Goal: Task Accomplishment & Management: Use online tool/utility

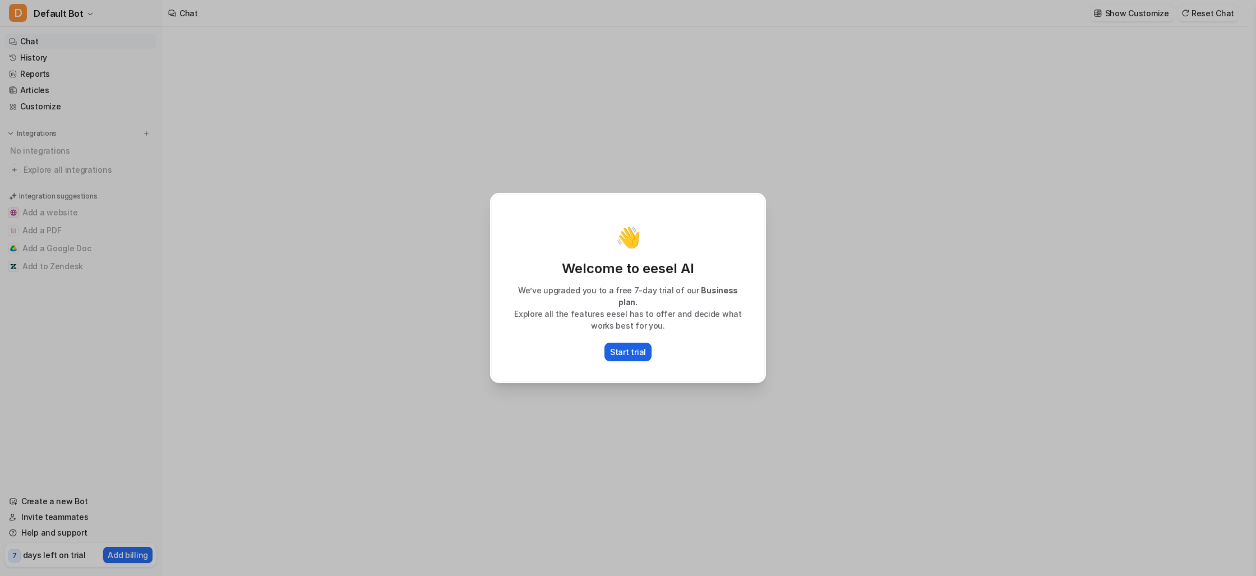
type textarea "**********"
click at [627, 346] on p "Start trial" at bounding box center [628, 352] width 36 height 12
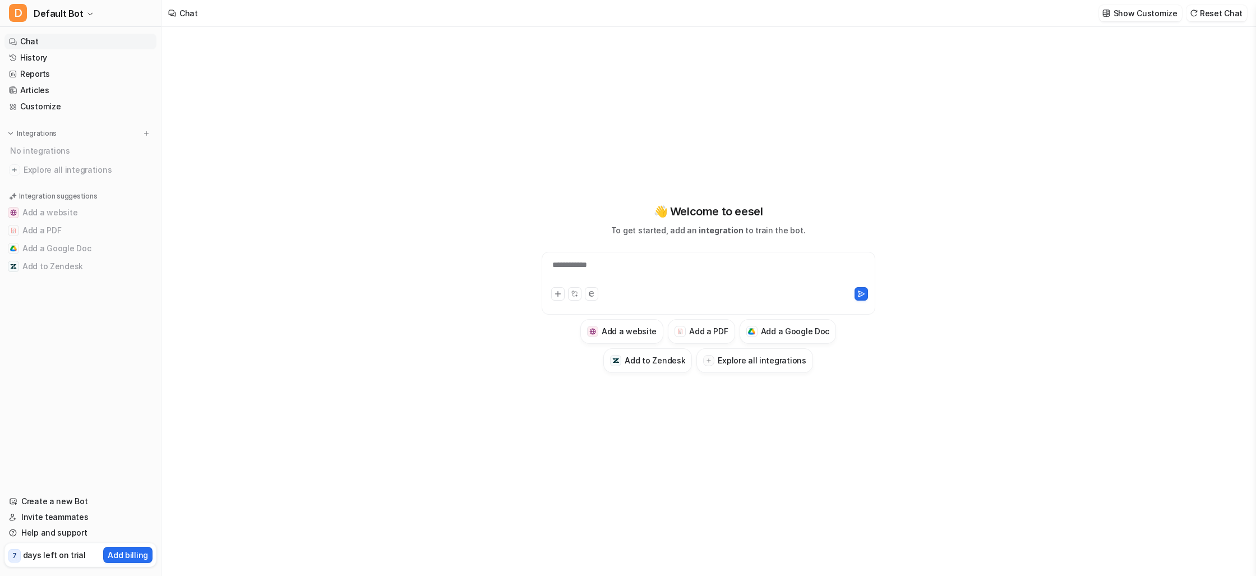
click at [533, 341] on div "**********" at bounding box center [708, 288] width 413 height 170
click at [613, 269] on div "**********" at bounding box center [708, 272] width 328 height 26
click at [667, 286] on div at bounding box center [708, 297] width 328 height 25
click at [667, 274] on div at bounding box center [708, 272] width 328 height 26
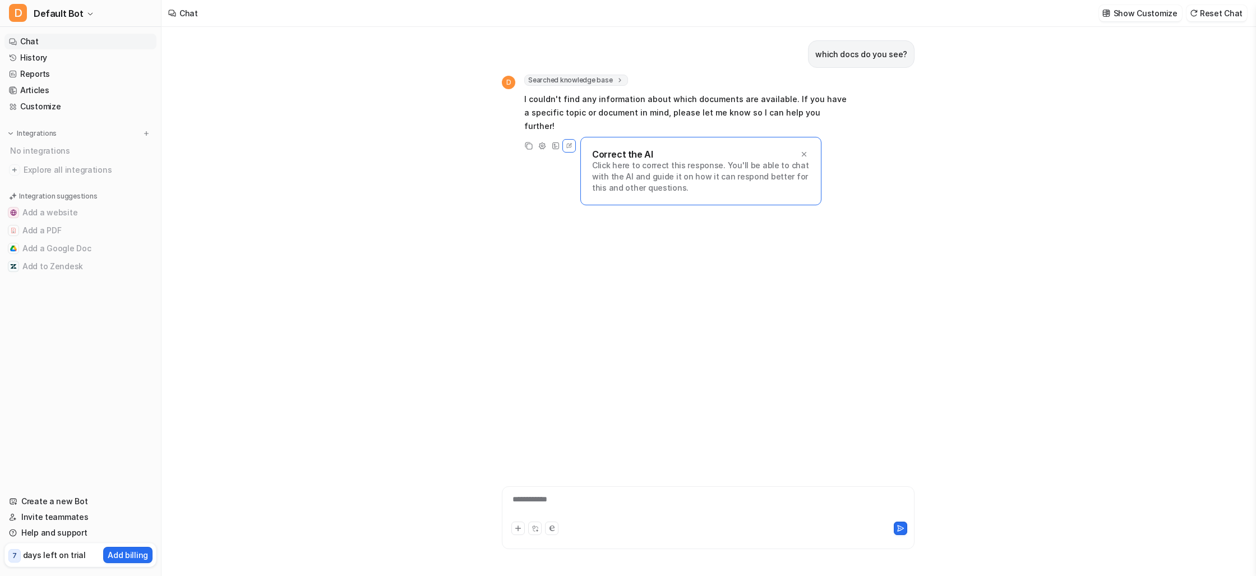
click at [697, 82] on div "Searched knowledge base search_queries : [ "available documents", "documentatio…" at bounding box center [688, 80] width 328 height 11
click at [639, 109] on p "I couldn't find any information about which documents are available. If you hav…" at bounding box center [688, 112] width 328 height 40
click at [63, 252] on button "Add a Google Doc" at bounding box center [80, 248] width 152 height 18
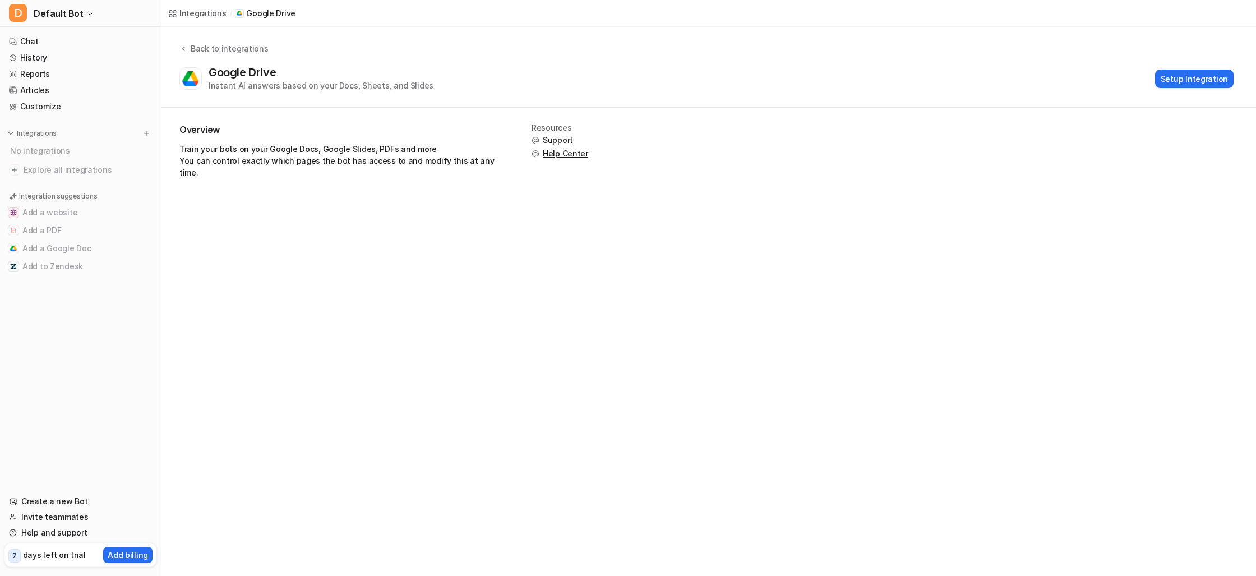
click at [246, 263] on div "Integrations / Google Drive Back to integrations Google Drive Instant AI answer…" at bounding box center [628, 288] width 1256 height 576
click at [1188, 75] on button "Setup Integration" at bounding box center [1194, 79] width 78 height 18
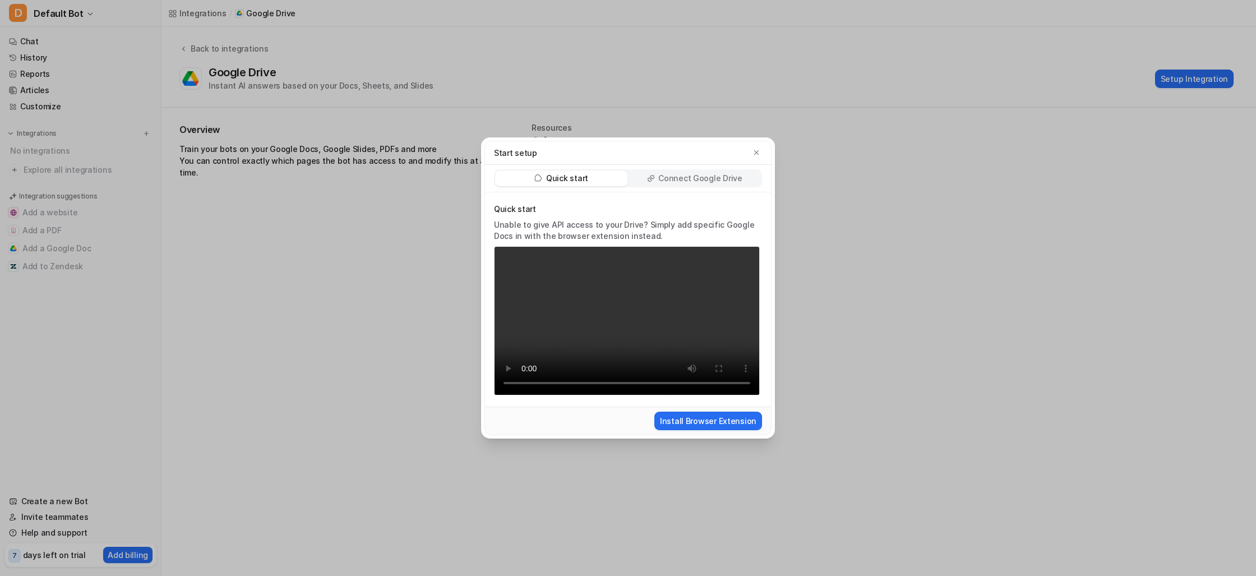
click at [664, 179] on p "Connect Google Drive" at bounding box center [700, 178] width 84 height 11
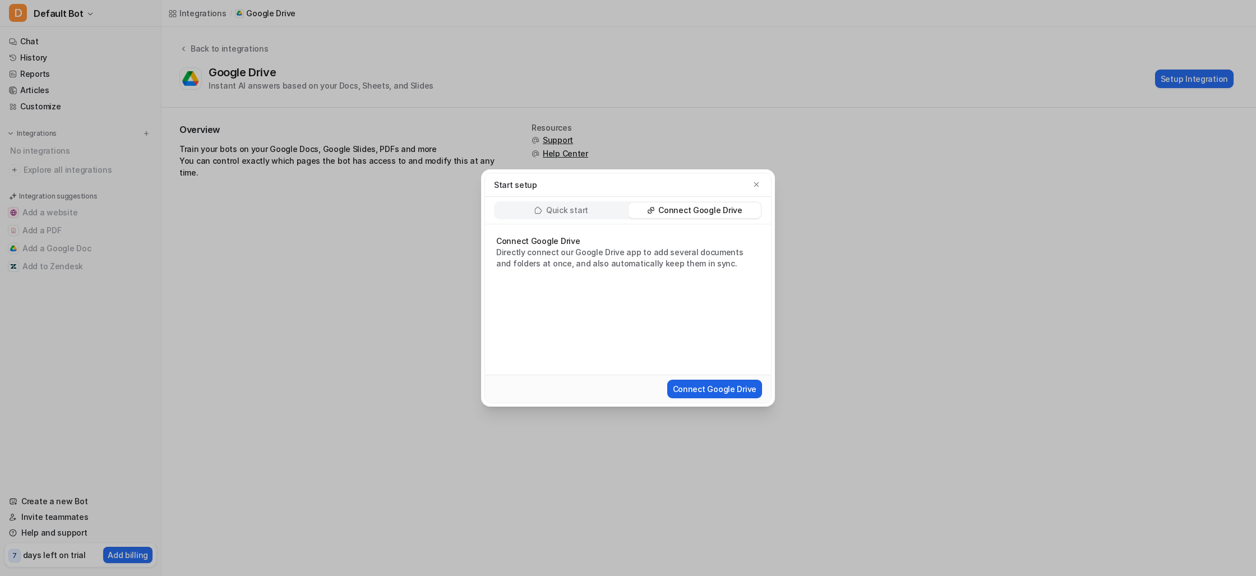
click at [708, 389] on button "Connect Google Drive" at bounding box center [714, 389] width 95 height 18
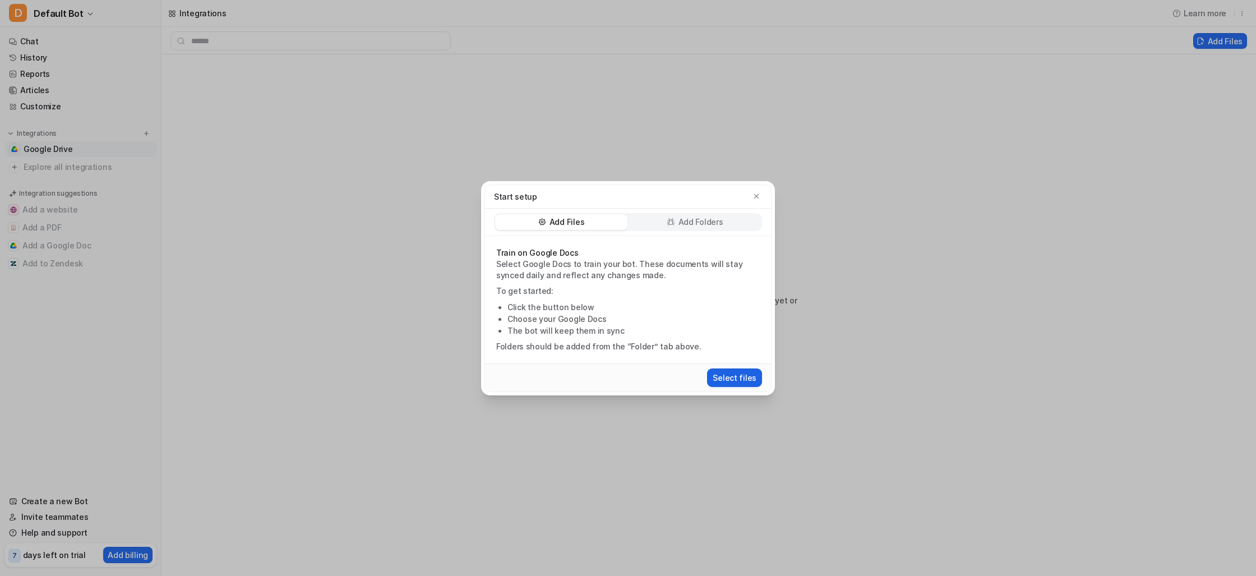
click at [737, 377] on button "Select files" at bounding box center [734, 377] width 55 height 18
click at [692, 218] on p "Add Folders" at bounding box center [700, 221] width 45 height 11
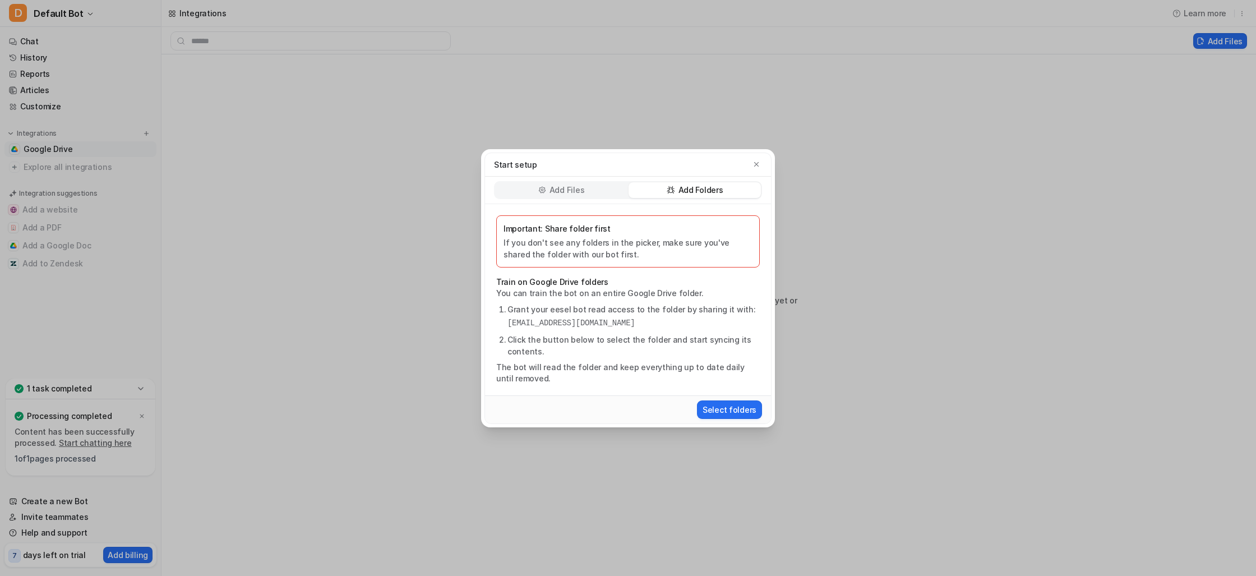
click at [574, 189] on p "Add Files" at bounding box center [566, 189] width 35 height 11
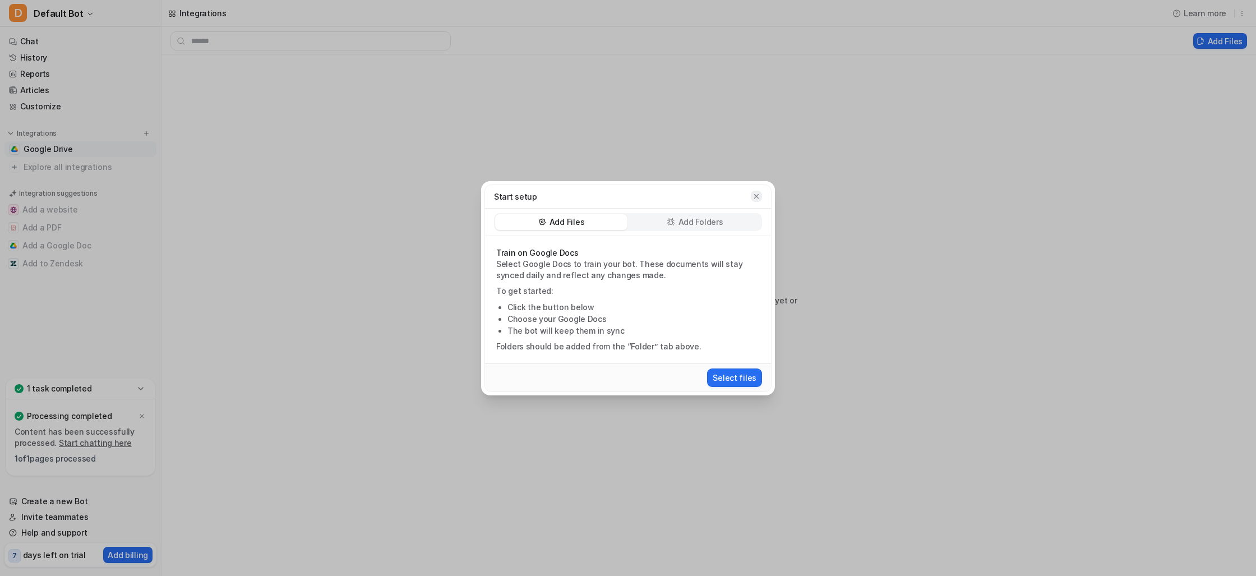
click at [757, 195] on icon "button" at bounding box center [756, 195] width 4 height 4
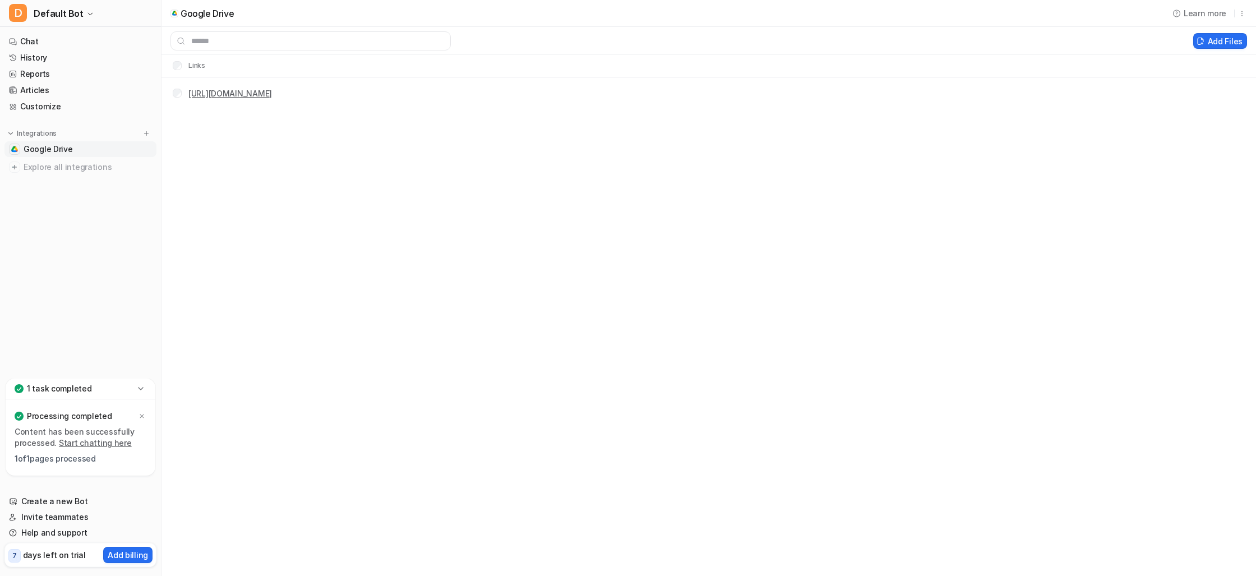
click at [272, 94] on link "[URL][DOMAIN_NAME]" at bounding box center [230, 94] width 84 height 10
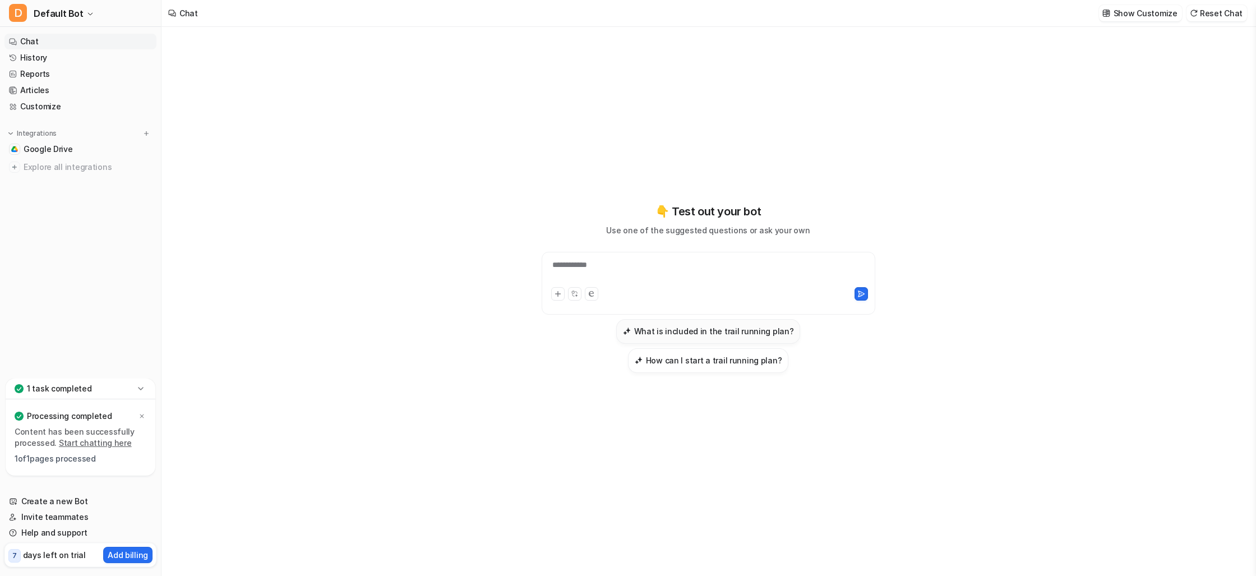
click at [634, 337] on h3 "What is included in the trail running plan?" at bounding box center [714, 331] width 160 height 12
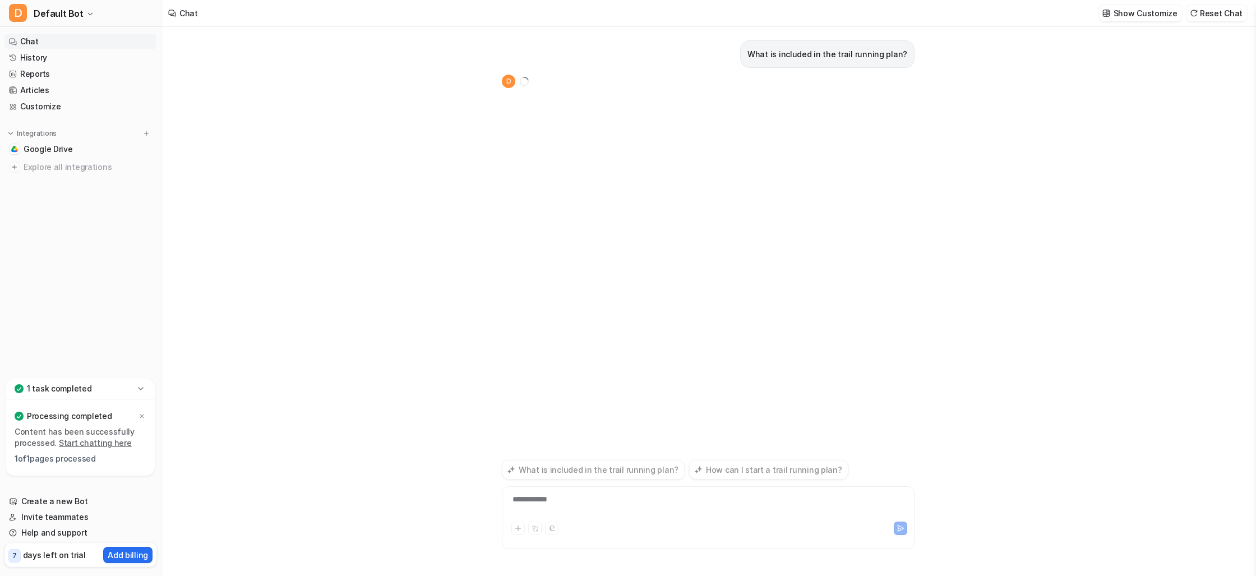
type textarea "**********"
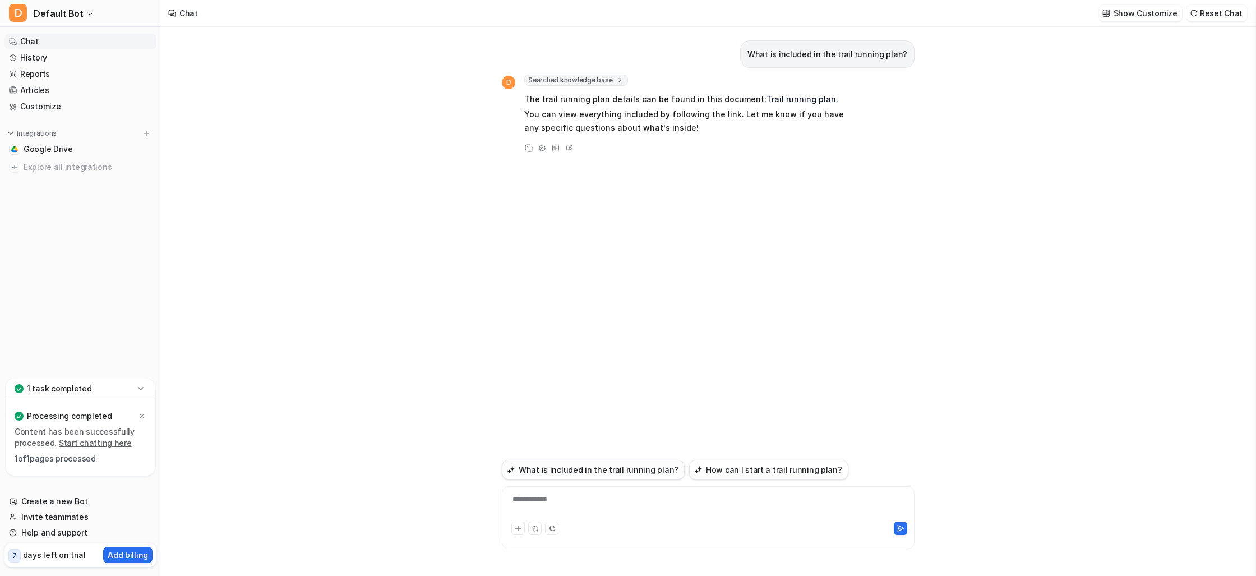
click at [610, 473] on button "What is included in the trail running plan?" at bounding box center [593, 470] width 183 height 20
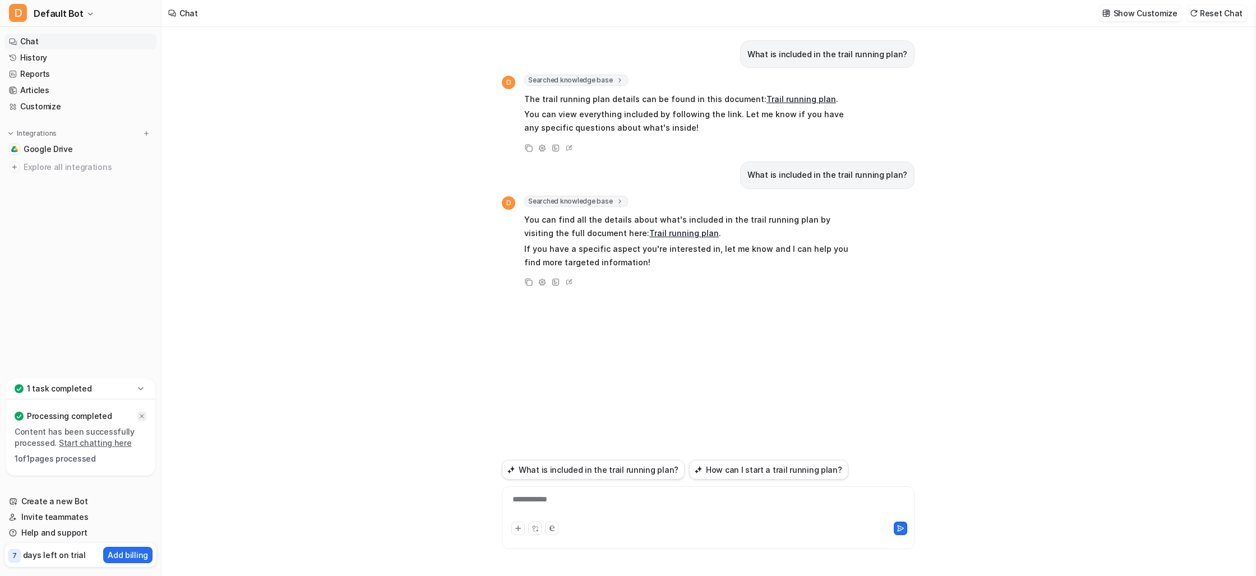
click at [141, 413] on icon at bounding box center [141, 416] width 7 height 7
click at [34, 549] on p "days left on trial" at bounding box center [54, 555] width 63 height 12
click at [72, 40] on link "Chat" at bounding box center [80, 42] width 152 height 16
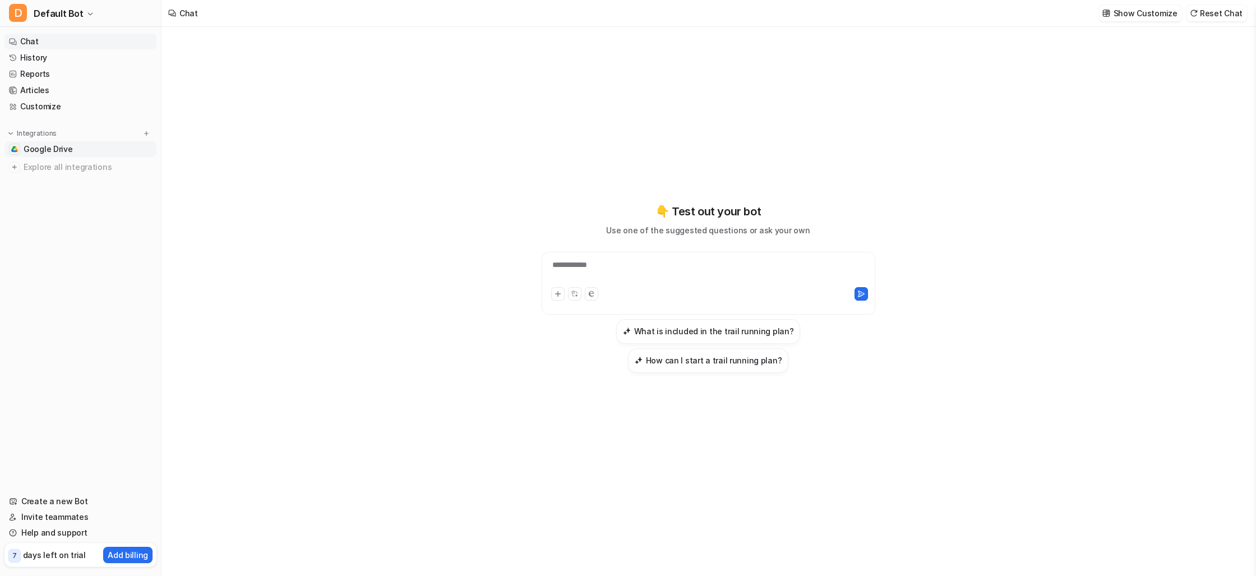
click at [75, 149] on link "Google Drive" at bounding box center [80, 149] width 152 height 16
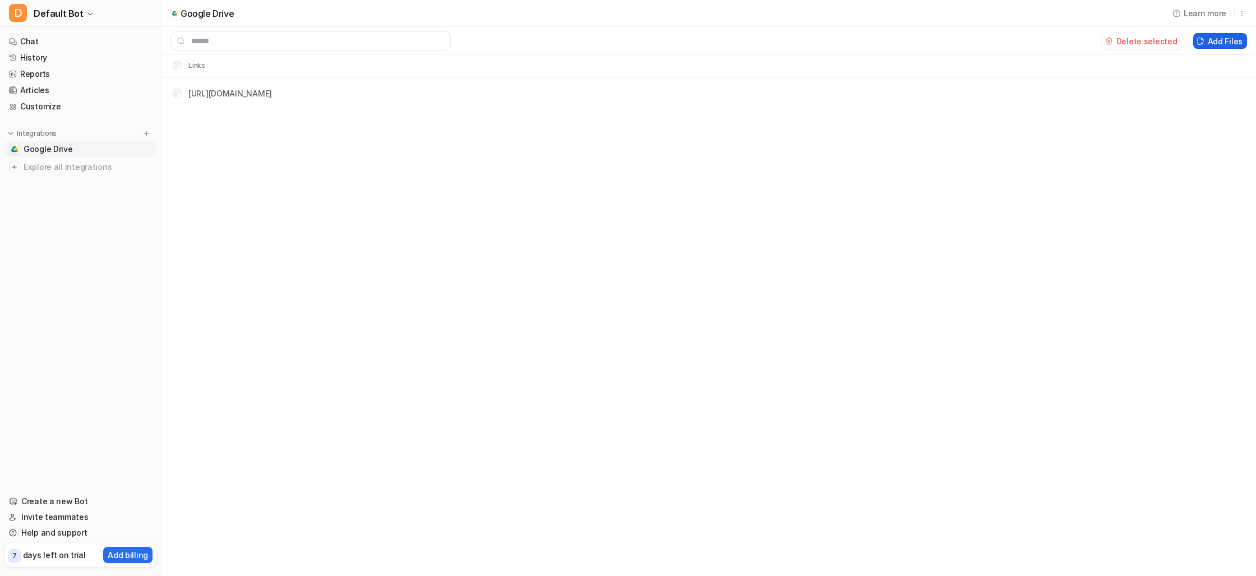
click at [1210, 42] on button "Add Files" at bounding box center [1220, 41] width 54 height 16
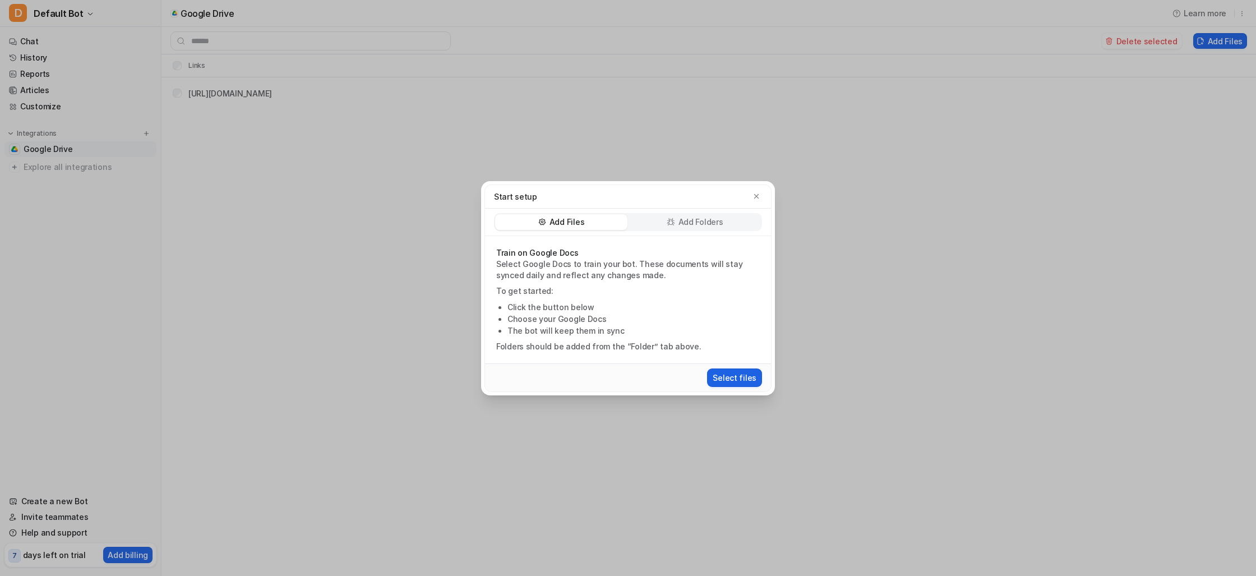
click at [733, 381] on button "Select files" at bounding box center [734, 377] width 55 height 18
click at [531, 131] on div "Start setup Add Files Add Folders Train on Google Docs Select Google Docs to tr…" at bounding box center [628, 288] width 312 height 576
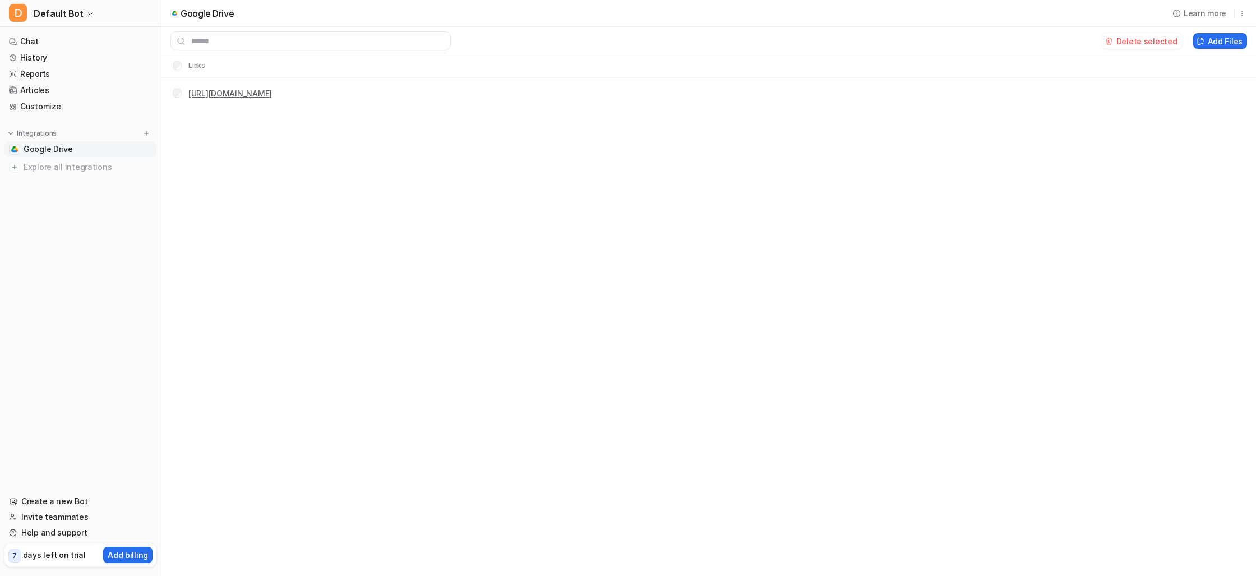
click at [272, 90] on link "[URL][DOMAIN_NAME]" at bounding box center [230, 94] width 84 height 10
click at [67, 38] on link "Chat" at bounding box center [80, 42] width 152 height 16
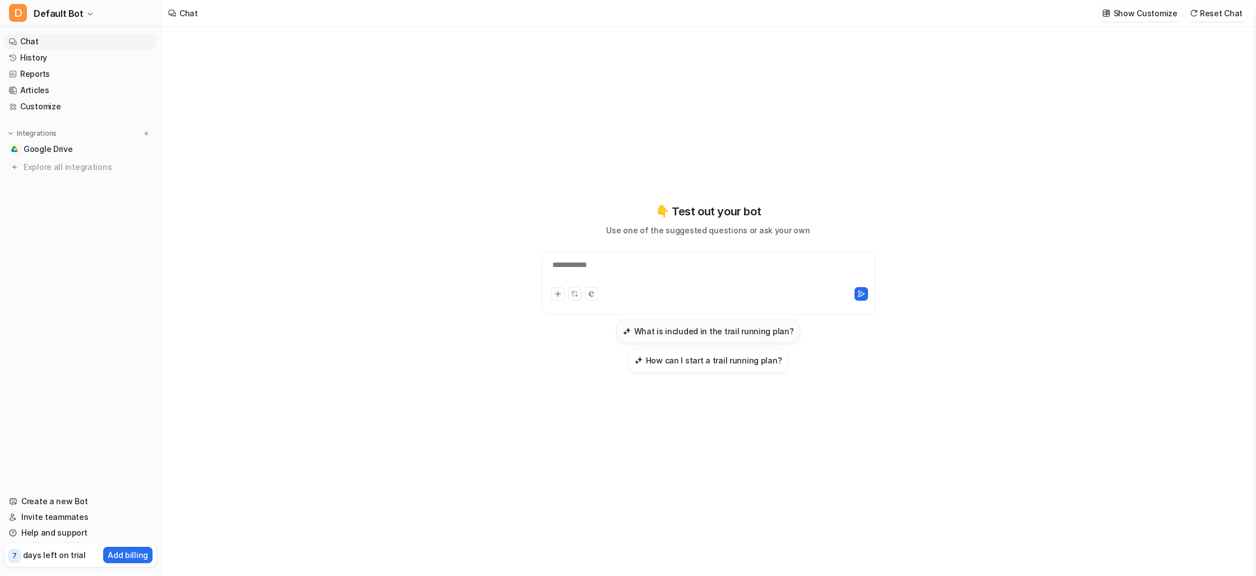
click at [634, 337] on h3 "What is included in the trail running plan?" at bounding box center [714, 331] width 160 height 12
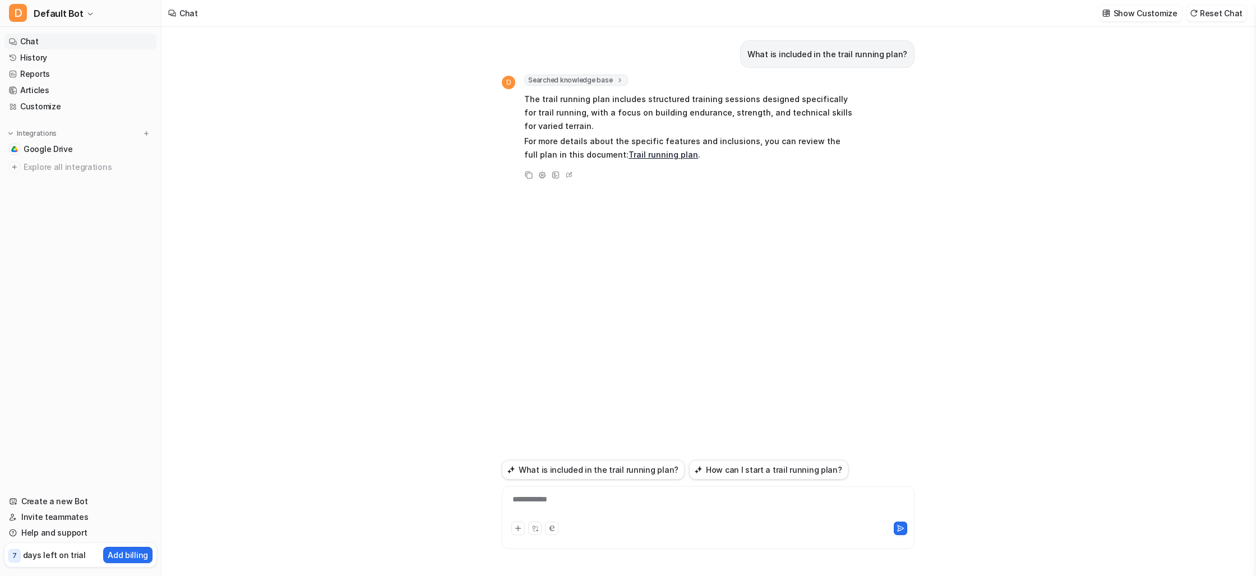
click at [632, 499] on div "**********" at bounding box center [708, 506] width 407 height 26
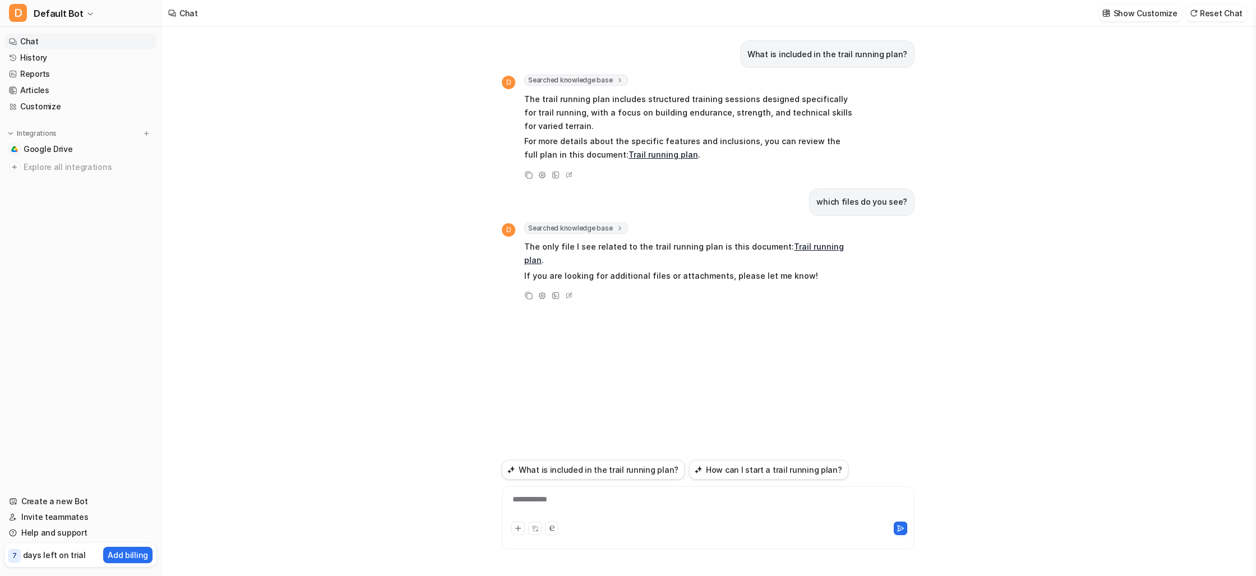
click at [755, 501] on div "**********" at bounding box center [708, 506] width 407 height 26
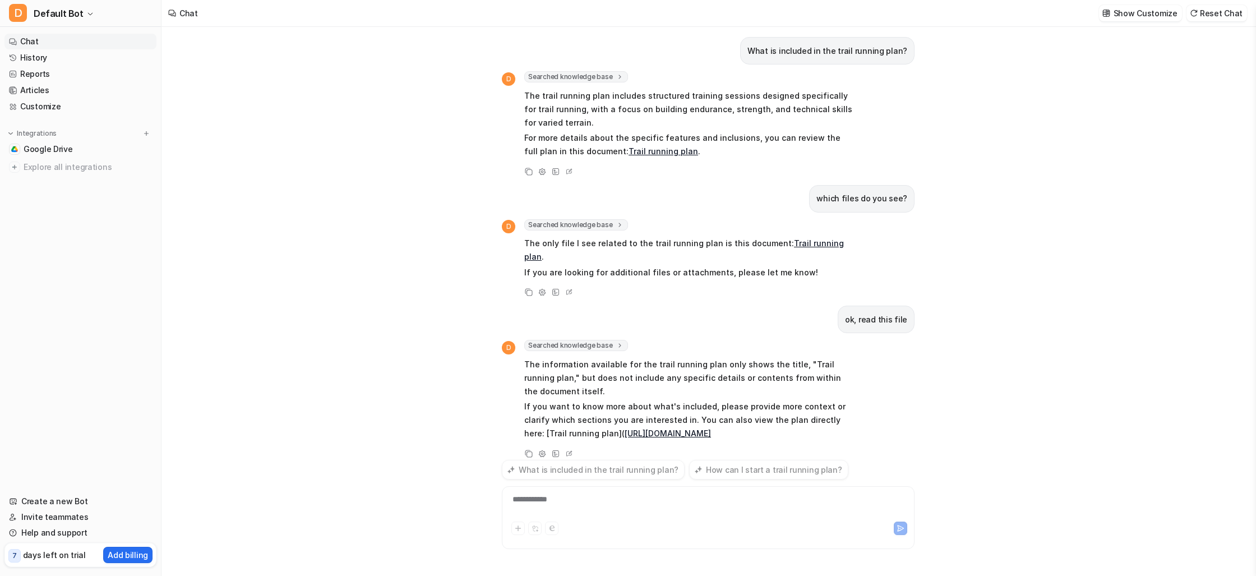
scroll to position [3, 0]
click at [614, 428] on link "Trail running plan" at bounding box center [579, 433] width 70 height 10
click at [614, 501] on div at bounding box center [708, 506] width 407 height 26
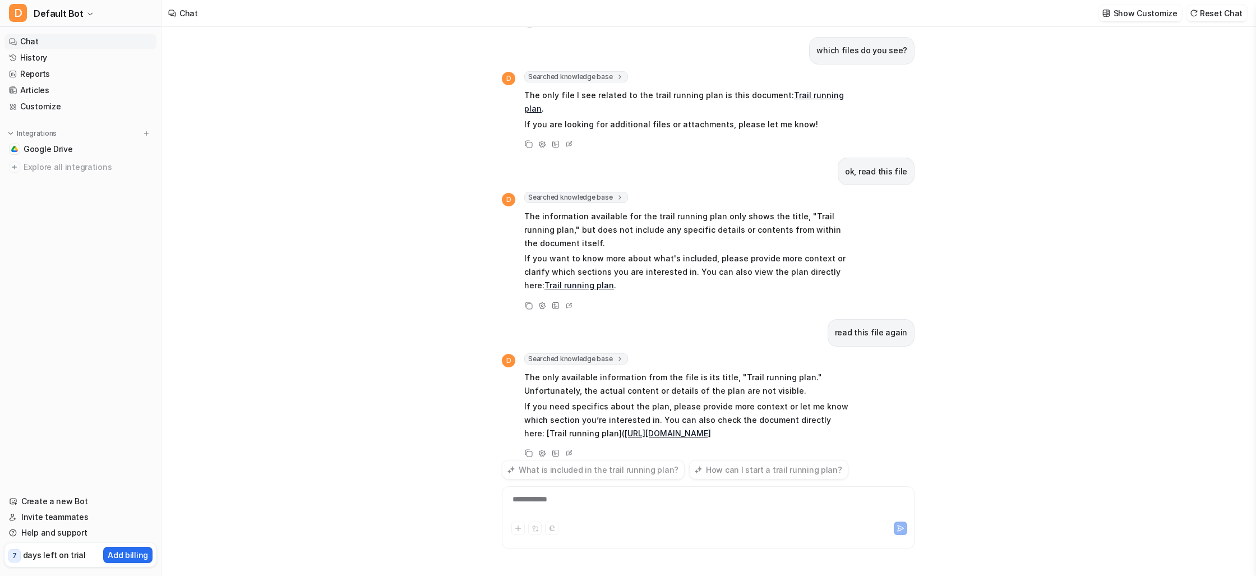
scroll to position [151, 0]
click at [78, 150] on link "Google Drive" at bounding box center [80, 149] width 152 height 16
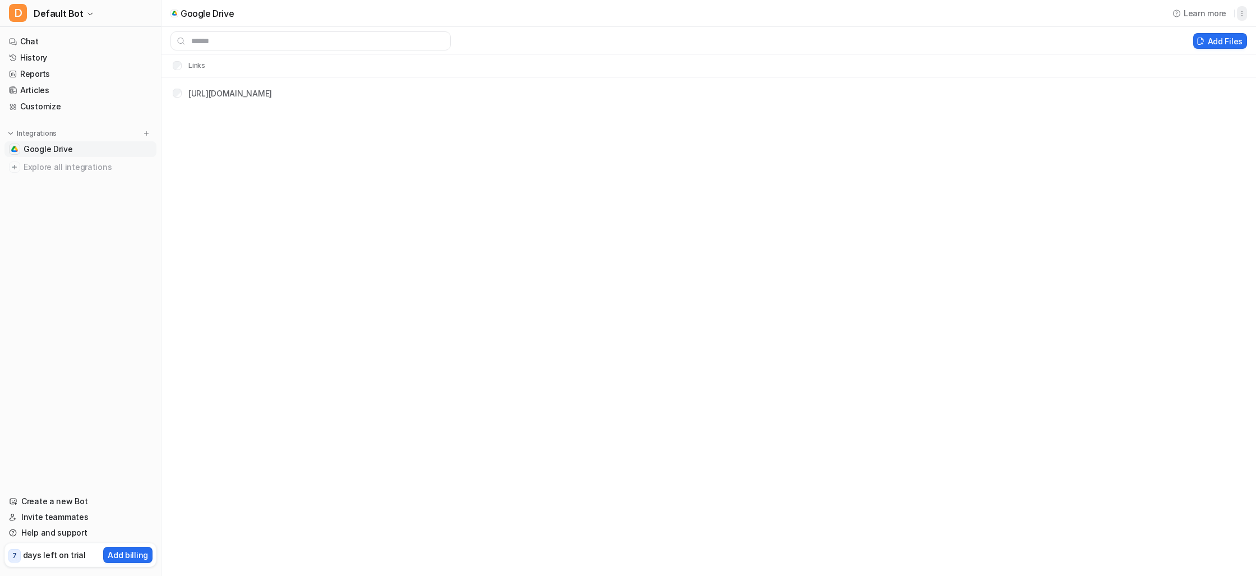
click at [1238, 15] on icon "button" at bounding box center [1242, 14] width 8 height 8
click at [1187, 45] on button "Delete" at bounding box center [1183, 37] width 121 height 21
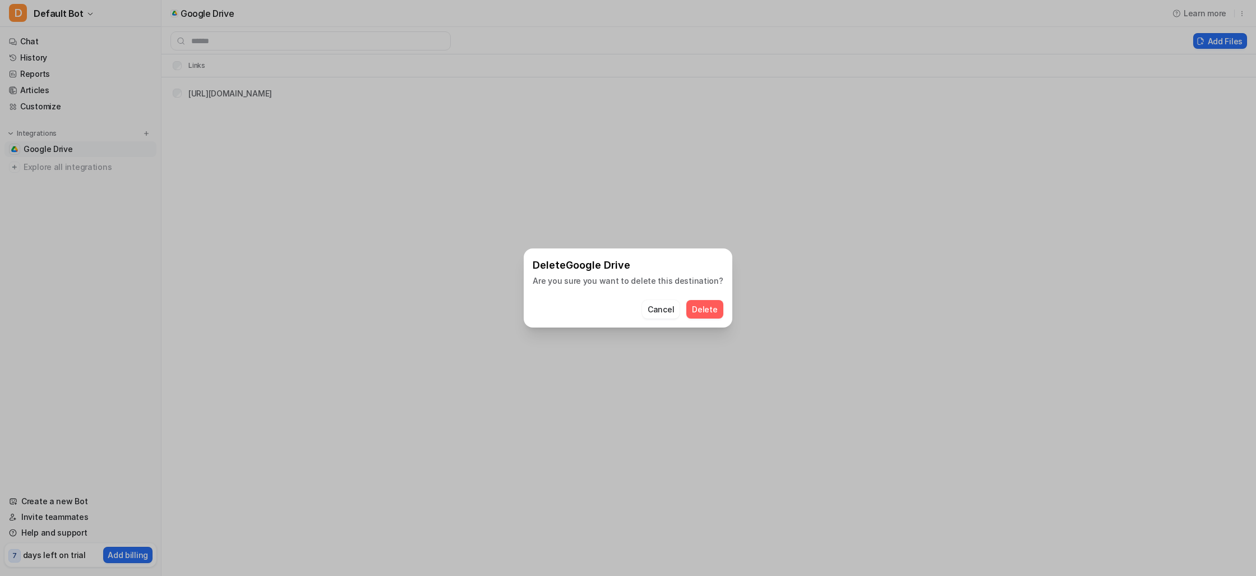
click at [705, 313] on button "Delete" at bounding box center [704, 309] width 36 height 18
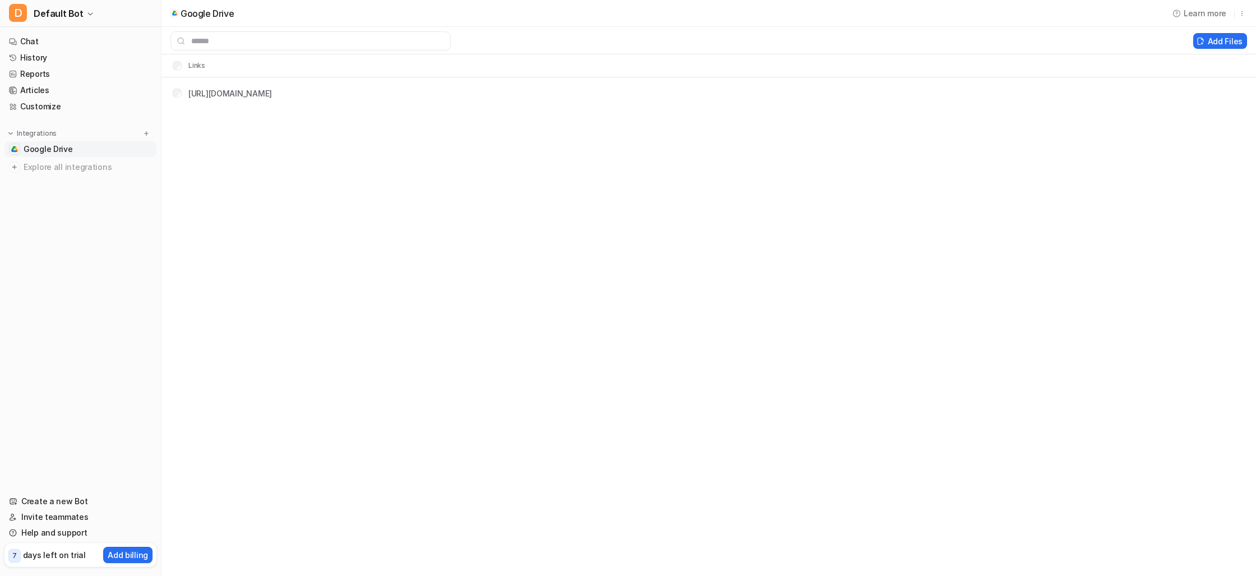
click at [48, 227] on nav "Chat History Reports Articles Customize Integrations Google Drive Explore all i…" at bounding box center [80, 256] width 161 height 455
